Goal: Task Accomplishment & Management: Manage account settings

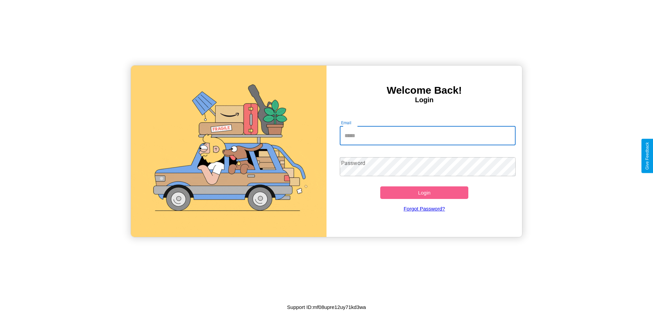
click at [427, 136] on input "Email" at bounding box center [428, 135] width 176 height 19
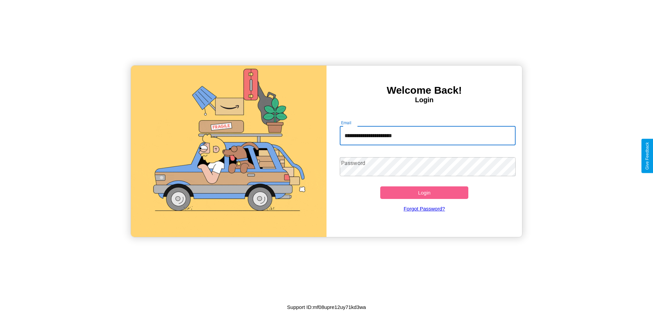
type input "**********"
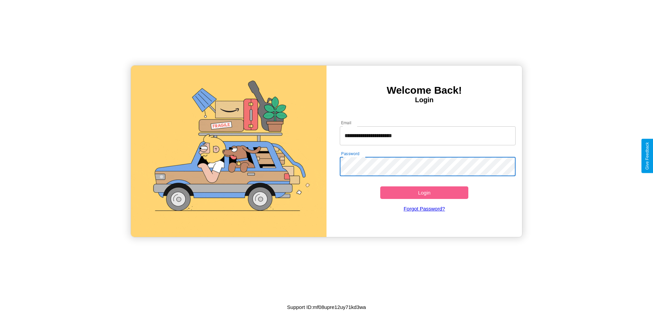
click at [424, 193] on button "Login" at bounding box center [424, 193] width 88 height 13
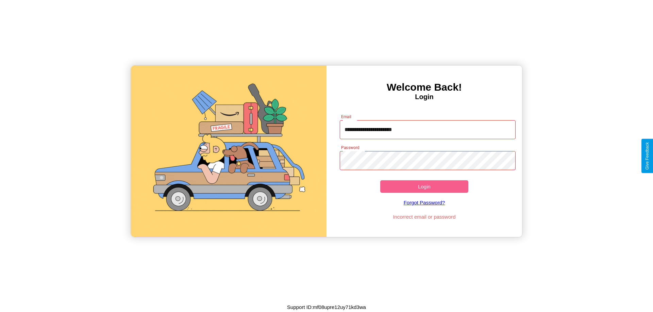
click at [424, 187] on button "Login" at bounding box center [424, 187] width 88 height 13
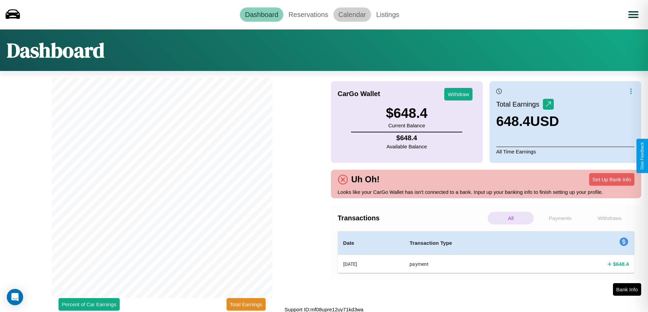
click at [352, 14] on link "Calendar" at bounding box center [352, 14] width 38 height 14
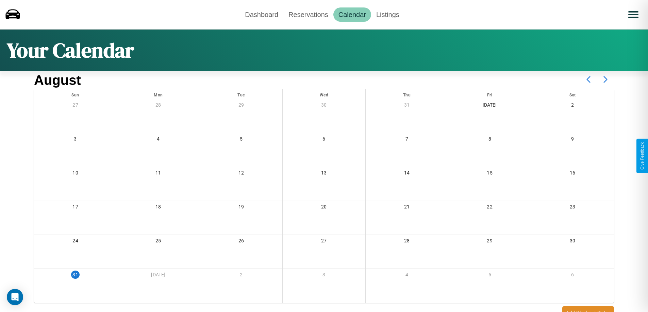
click at [605, 80] on icon at bounding box center [605, 79] width 17 height 17
click at [308, 14] on link "Reservations" at bounding box center [308, 14] width 50 height 14
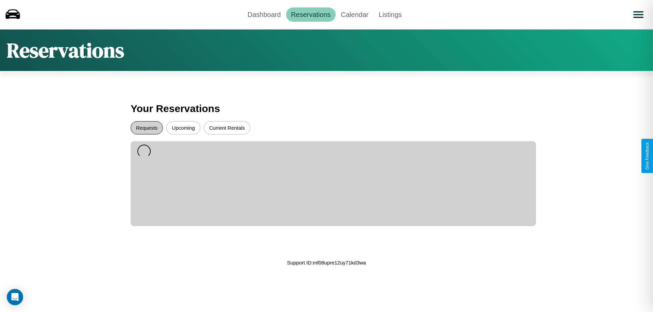
click at [147, 128] on button "Requests" at bounding box center [147, 127] width 32 height 13
click at [227, 128] on button "Current Rentals" at bounding box center [227, 127] width 47 height 13
click at [183, 128] on button "Upcoming" at bounding box center [183, 127] width 34 height 13
